Goal: Transaction & Acquisition: Purchase product/service

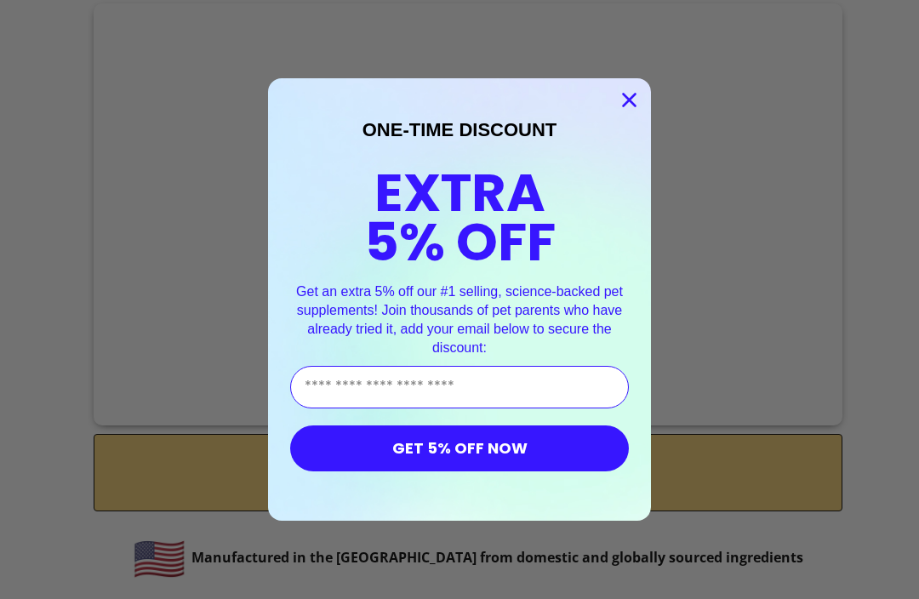
scroll to position [7851, 0]
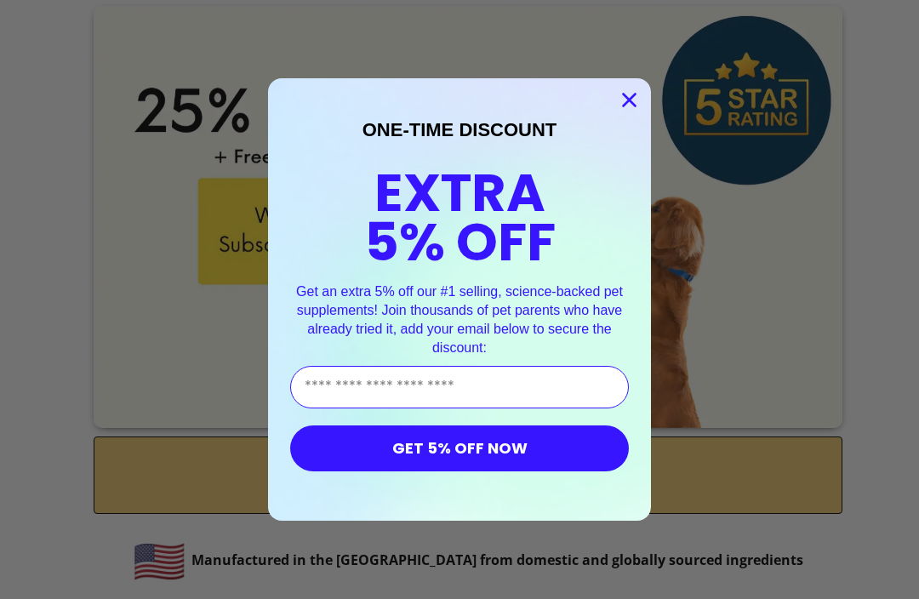
click at [632, 95] on circle "Close dialog" at bounding box center [630, 100] width 28 height 28
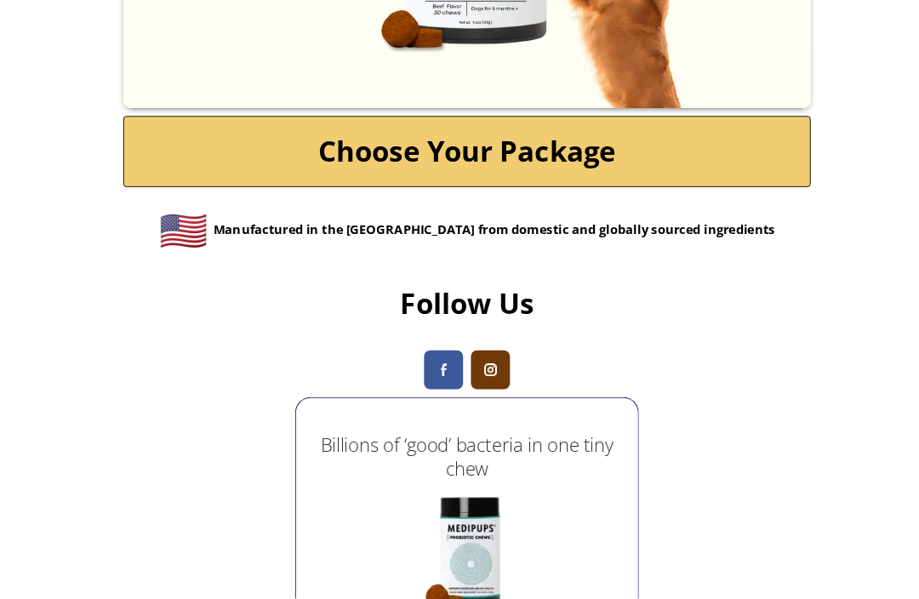
scroll to position [8148, 0]
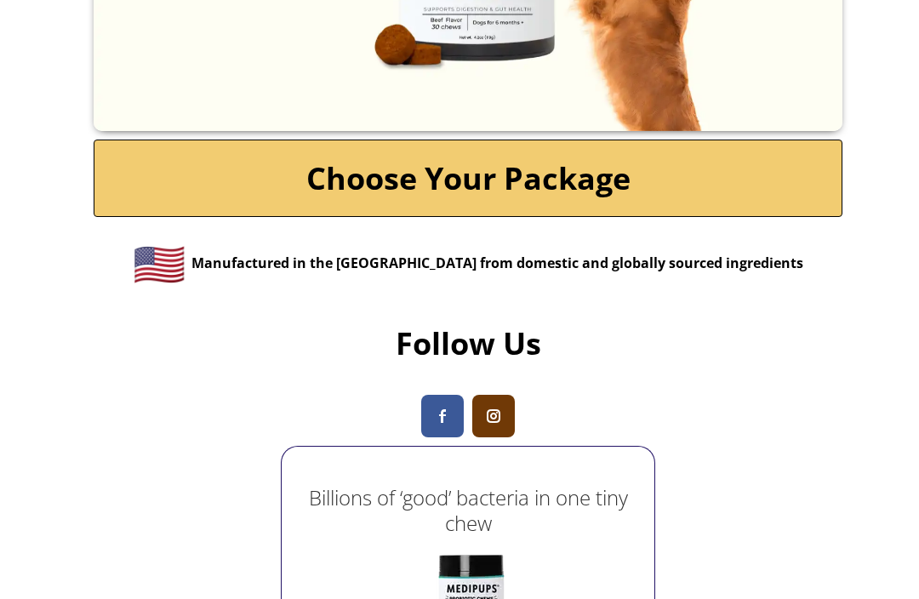
click at [178, 217] on link "Choose Your Package" at bounding box center [468, 178] width 749 height 77
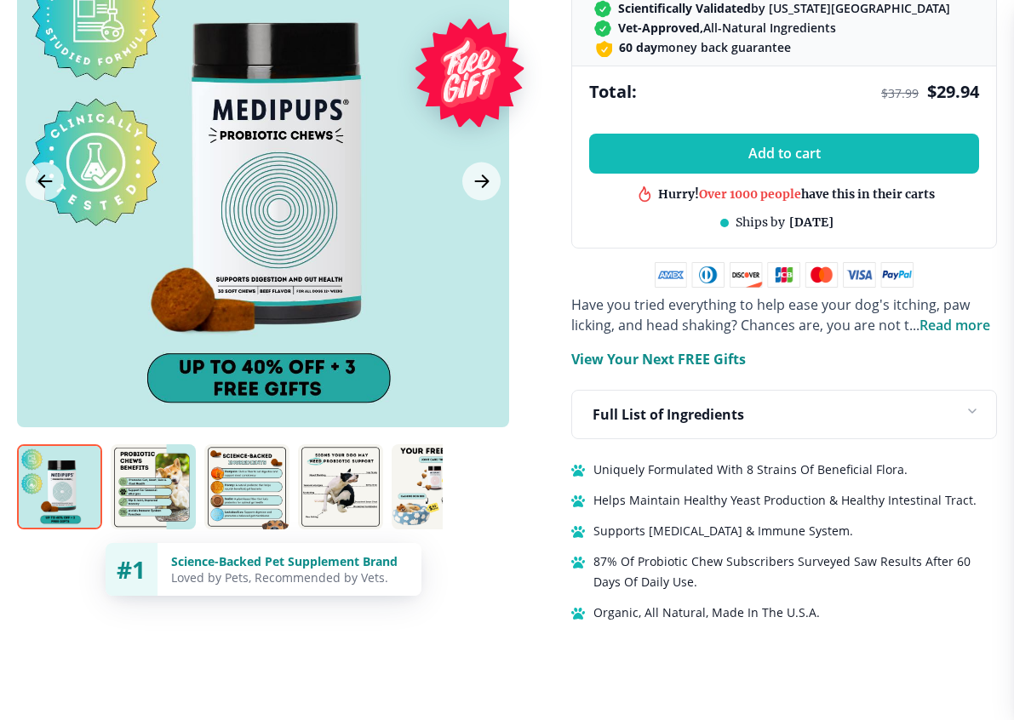
scroll to position [920, 0]
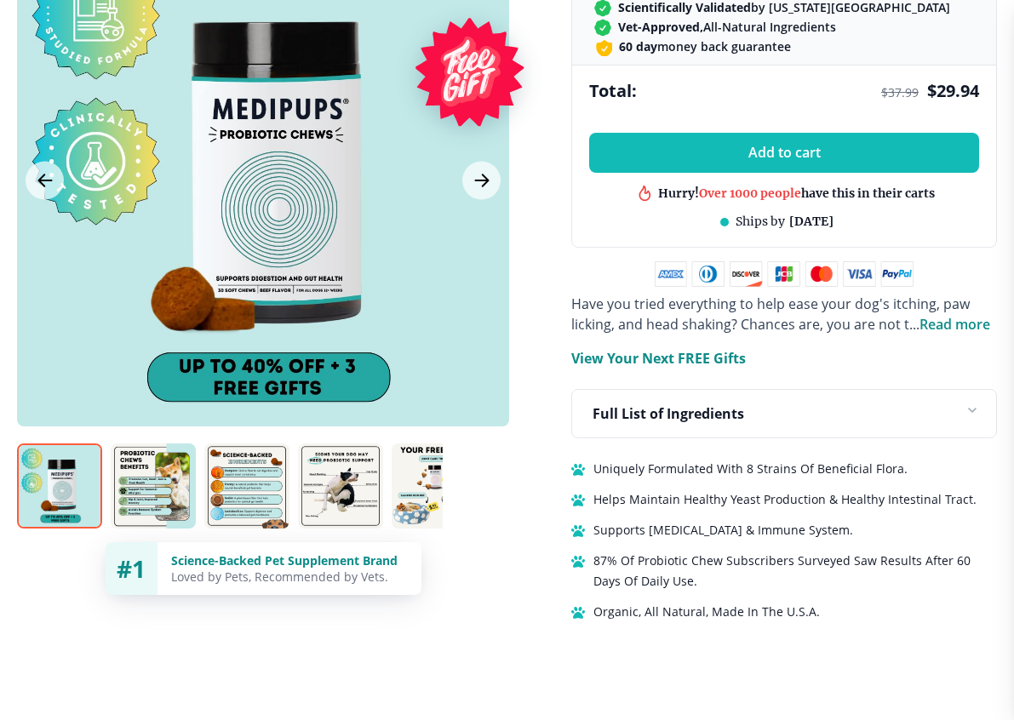
click at [700, 367] on p "View Your Next FREE Gifts" at bounding box center [658, 358] width 175 height 20
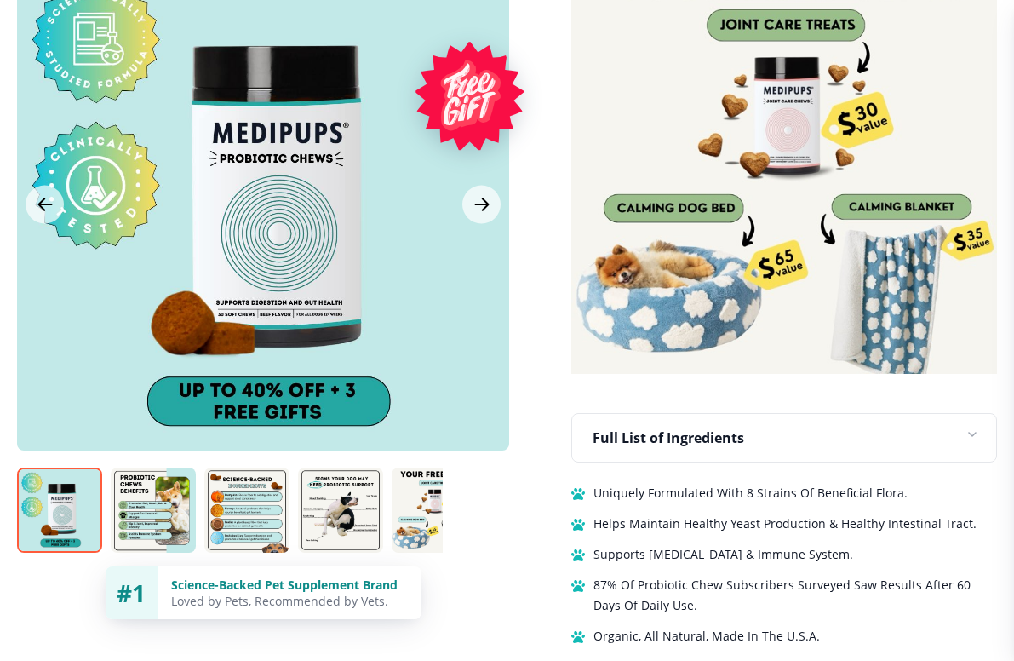
scroll to position [1355, 0]
click at [148, 499] on img at bounding box center [153, 509] width 85 height 85
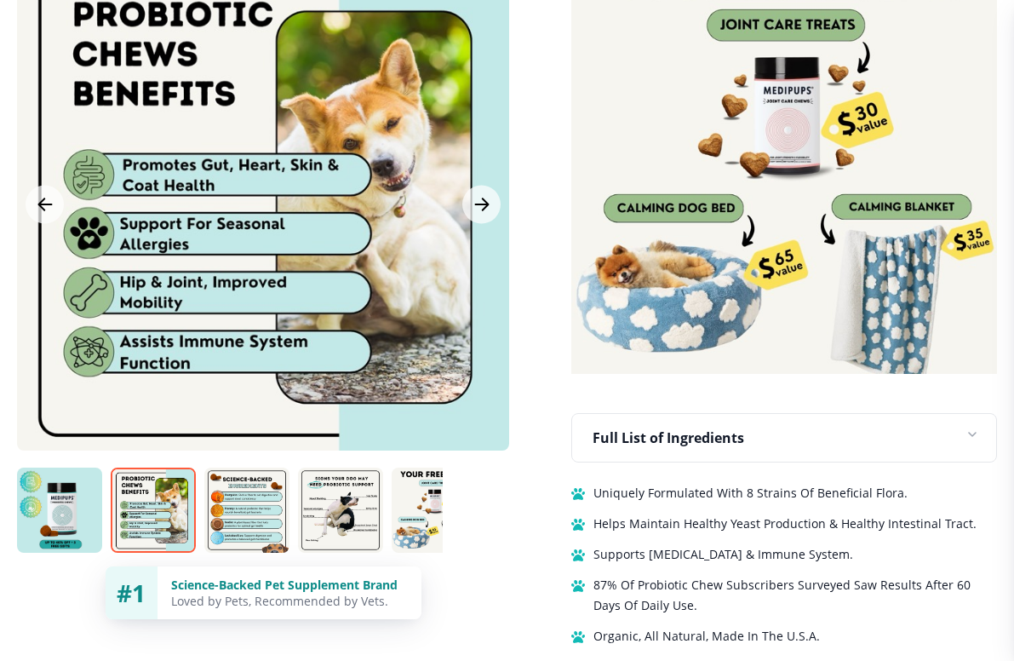
click at [230, 478] on img at bounding box center [246, 509] width 85 height 85
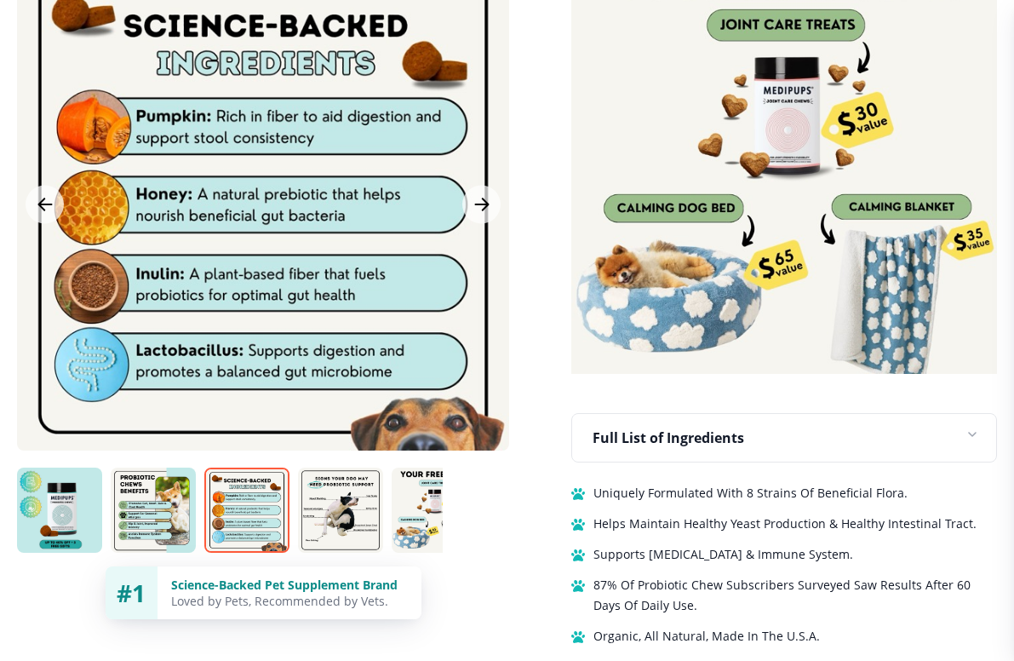
click at [345, 503] on img at bounding box center [340, 509] width 85 height 85
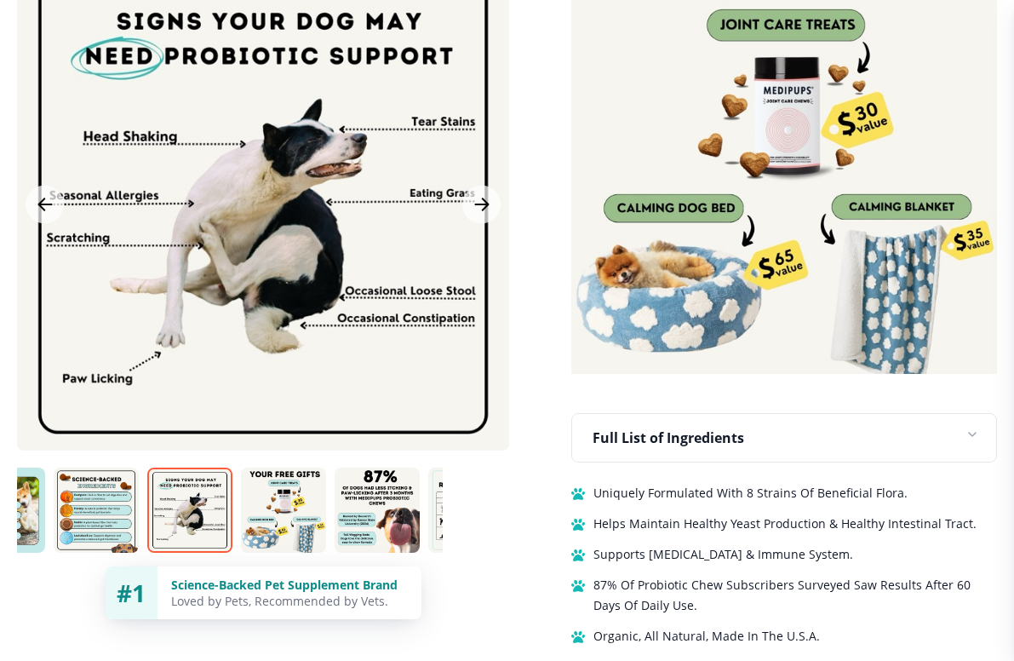
scroll to position [0, 142]
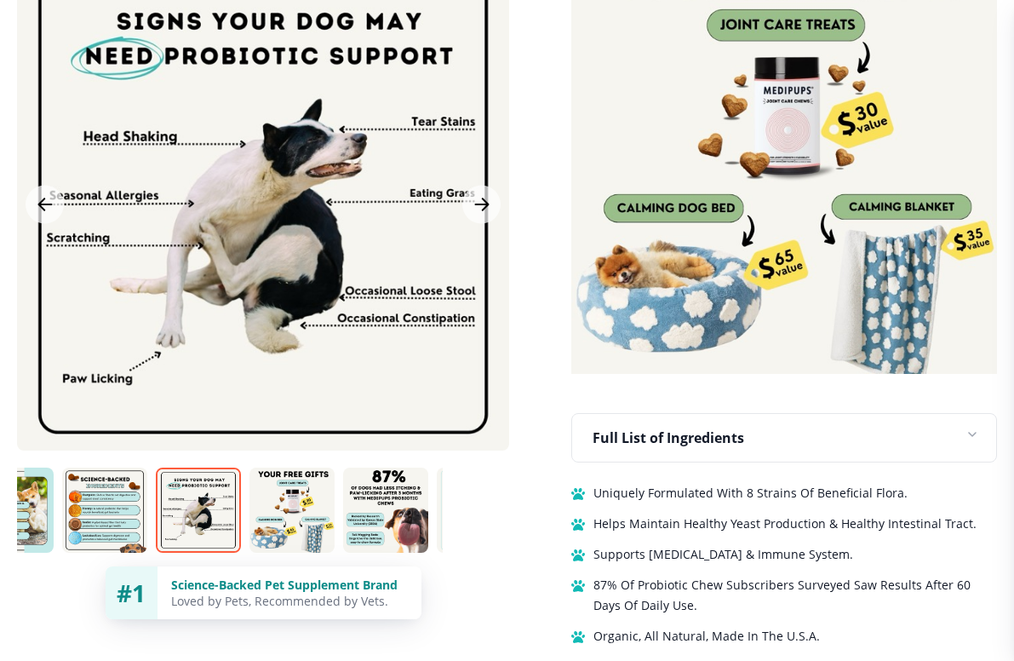
click at [300, 517] on img at bounding box center [291, 509] width 85 height 85
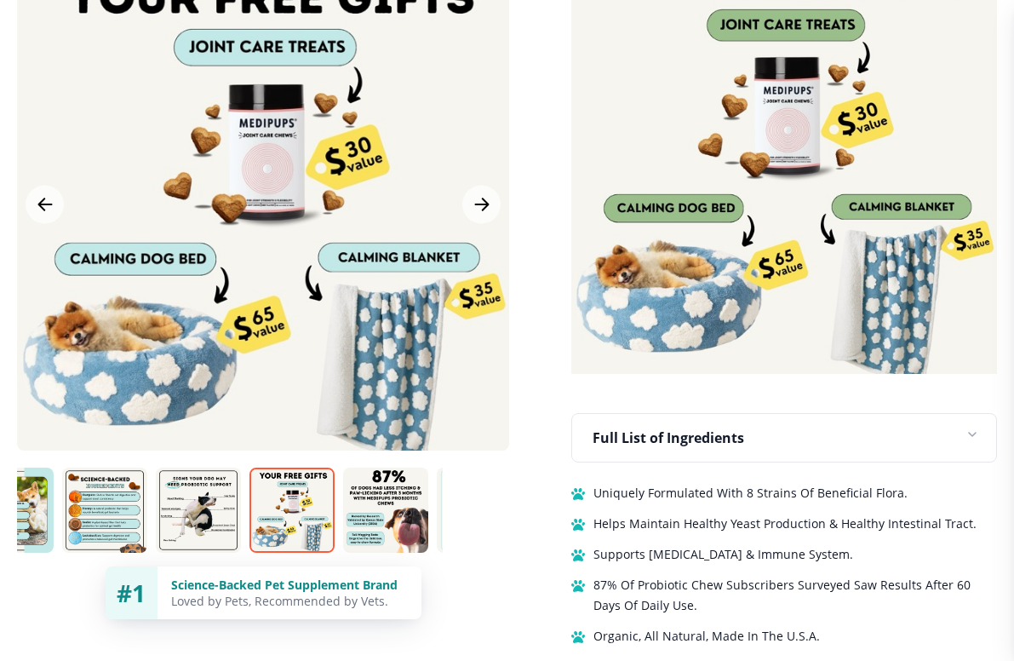
click at [400, 508] on img at bounding box center [385, 509] width 85 height 85
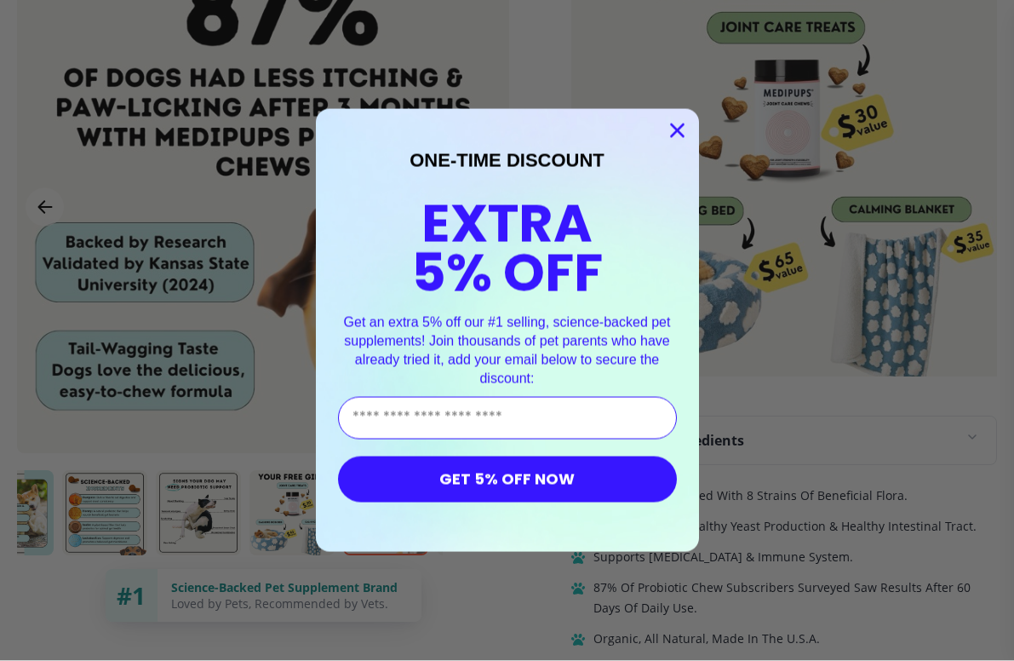
scroll to position [1320, 0]
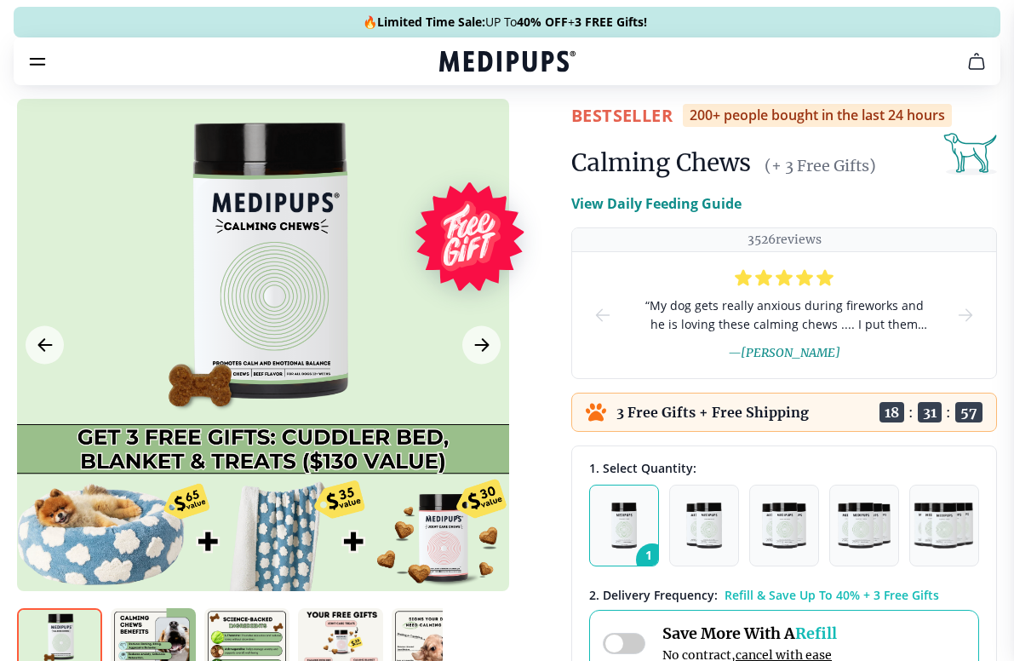
click at [40, 52] on icon "burger-menu" at bounding box center [37, 61] width 20 height 20
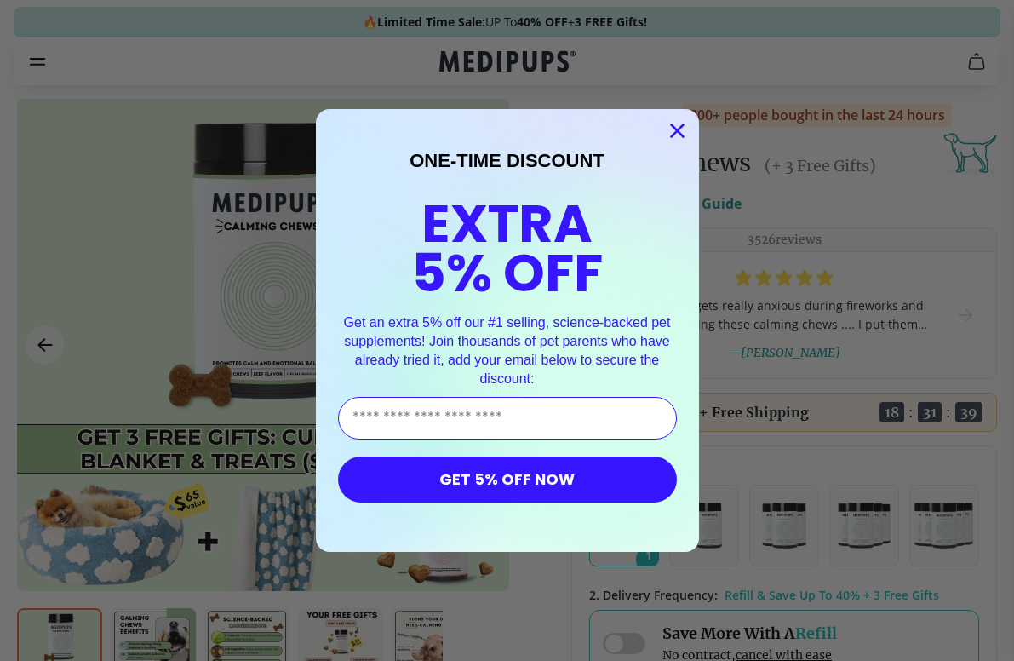
click at [683, 128] on circle "Close dialog" at bounding box center [676, 131] width 28 height 28
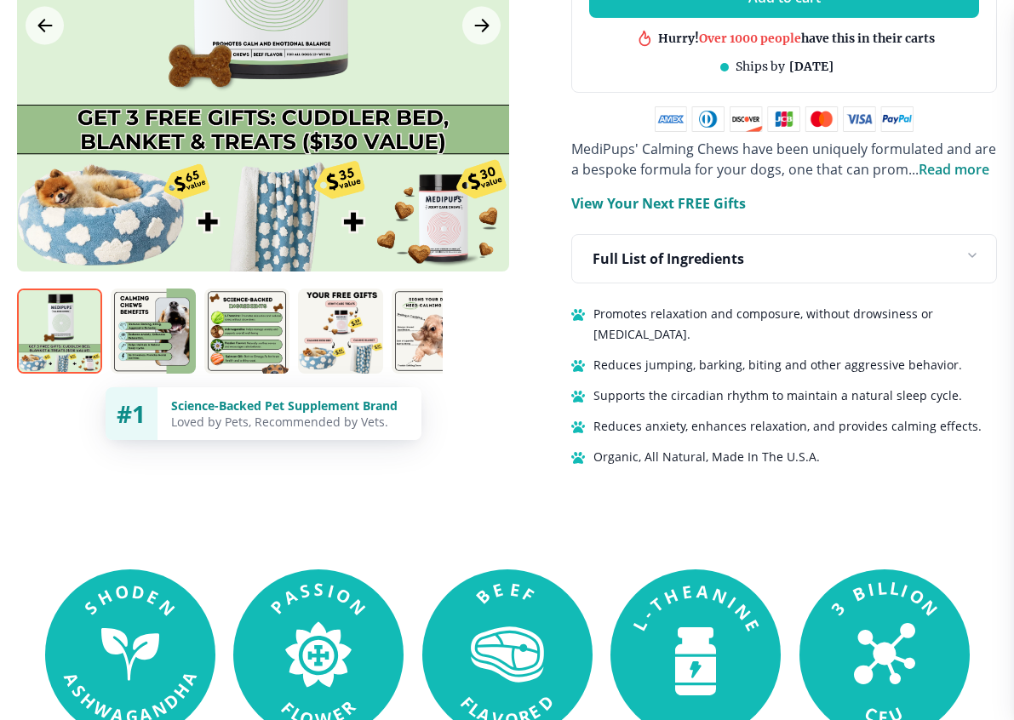
scroll to position [1075, 0]
click at [978, 266] on icon at bounding box center [968, 258] width 27 height 27
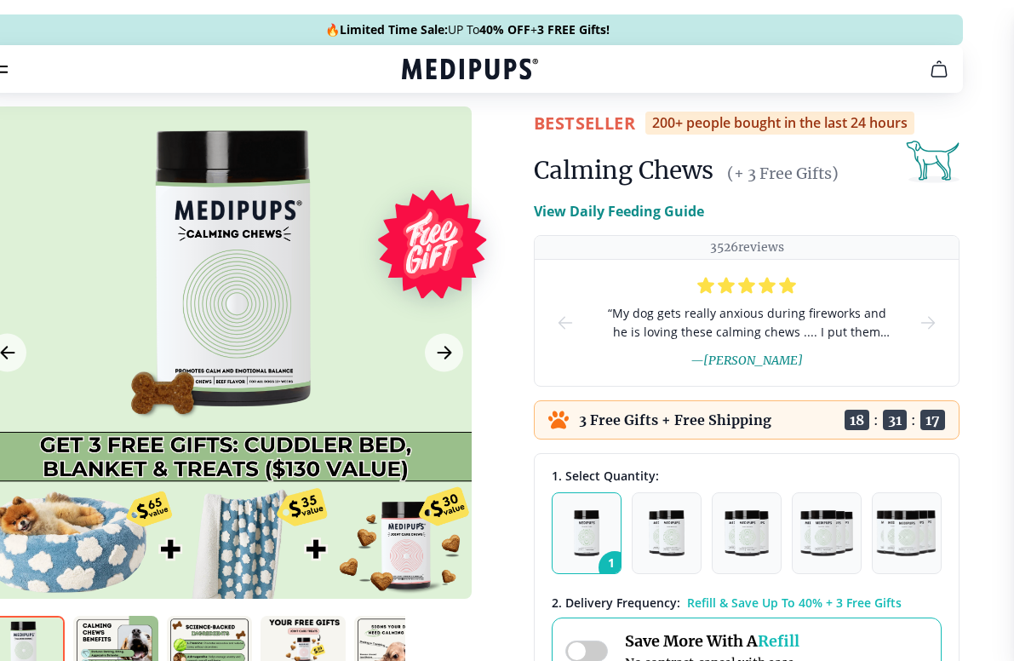
scroll to position [0, 0]
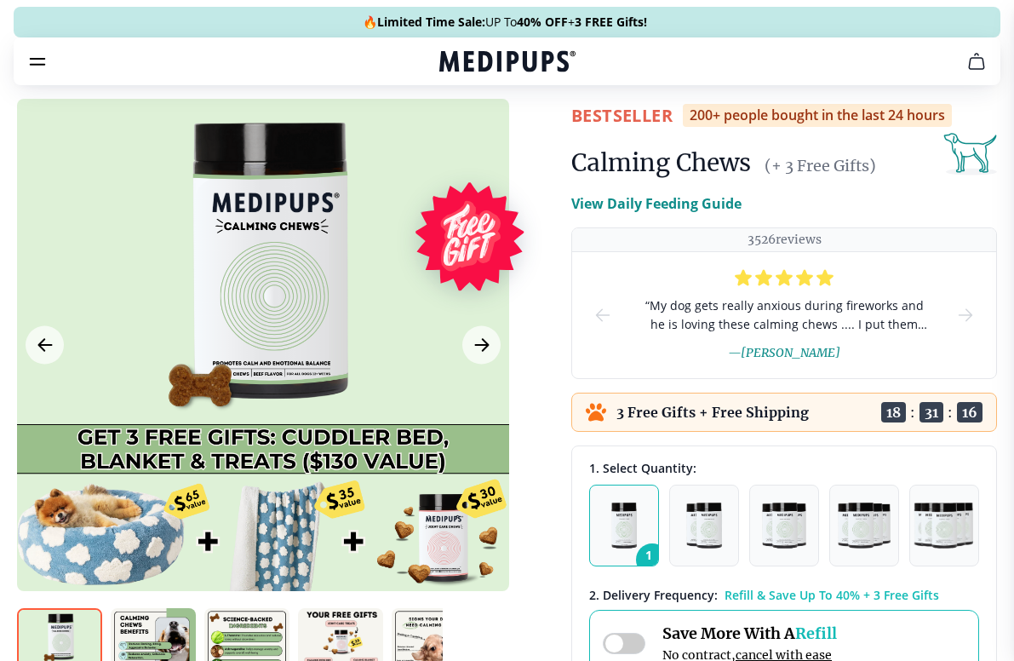
click at [37, 63] on icon "burger-menu" at bounding box center [37, 61] width 20 height 20
click at [43, 66] on icon "burger-menu" at bounding box center [37, 61] width 20 height 20
click at [46, 70] on icon "burger-menu" at bounding box center [37, 61] width 20 height 20
click at [49, 72] on nav "Supplements Supplements Probiotics & Gut Health Have you tried everything to he…" at bounding box center [507, 61] width 987 height 48
click at [39, 62] on icon "burger-menu" at bounding box center [37, 61] width 20 height 20
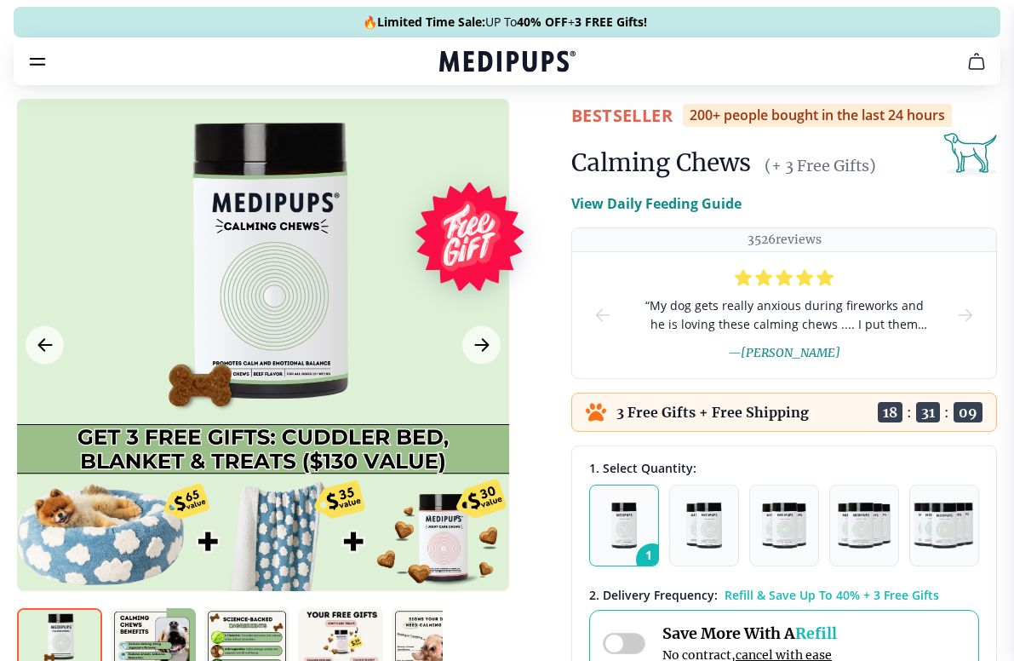
click at [45, 53] on icon "burger-menu" at bounding box center [37, 61] width 20 height 20
click at [46, 66] on icon "burger-menu" at bounding box center [37, 61] width 20 height 20
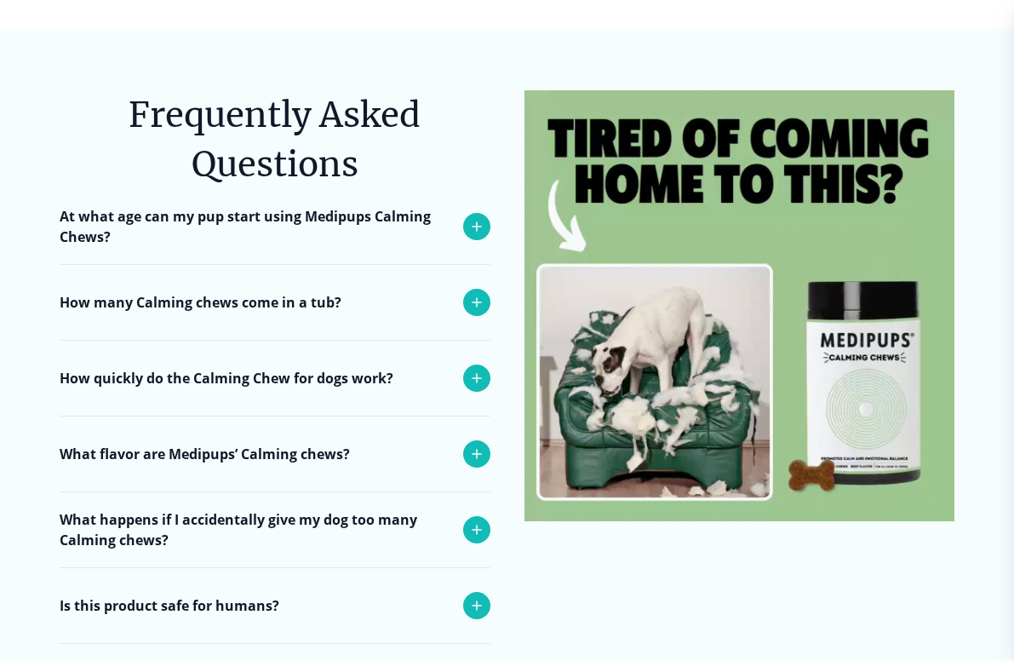
scroll to position [7015, 0]
